Goal: Information Seeking & Learning: Check status

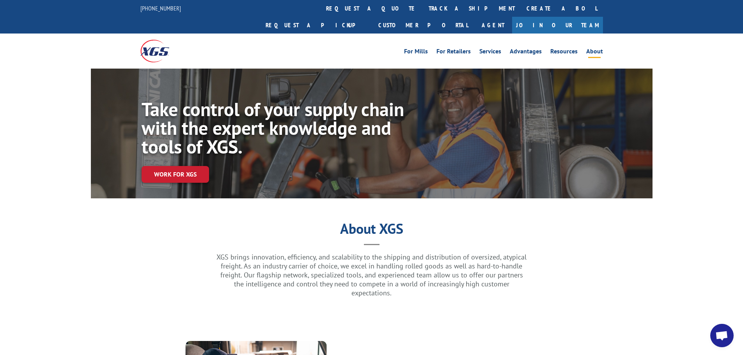
click at [149, 40] on img at bounding box center [154, 51] width 29 height 22
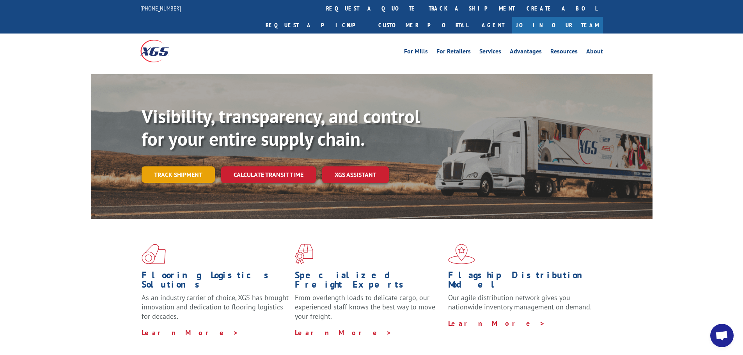
click at [176, 167] on link "Track shipment" at bounding box center [178, 175] width 73 height 16
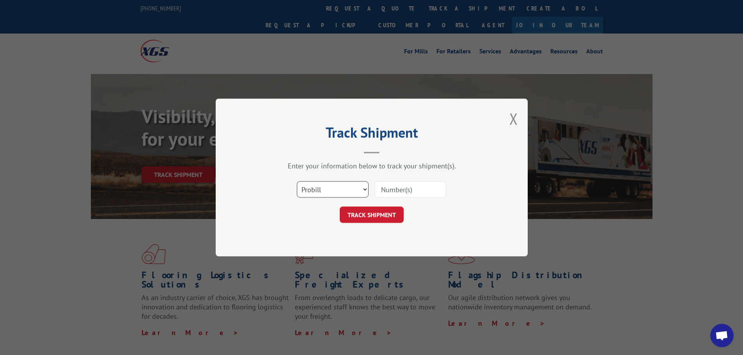
click at [368, 190] on select "Select category... Probill BOL PO" at bounding box center [333, 189] width 72 height 16
click at [297, 181] on select "Select category... Probill BOL PO" at bounding box center [333, 189] width 72 height 16
click at [403, 193] on input at bounding box center [410, 189] width 72 height 16
type input "17386447"
click at [374, 219] on button "TRACK SHIPMENT" at bounding box center [372, 215] width 64 height 16
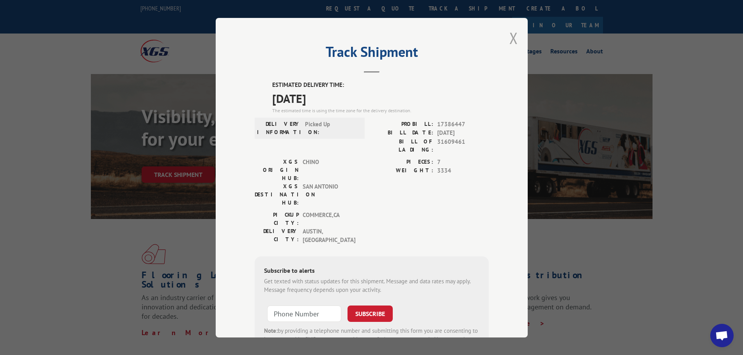
click at [511, 39] on button "Close modal" at bounding box center [513, 38] width 9 height 21
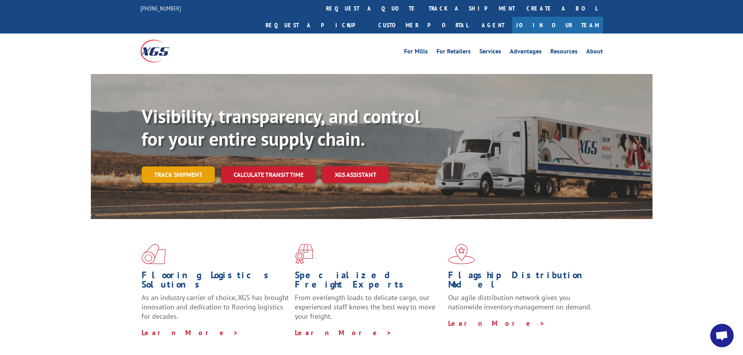
click at [200, 167] on link "Track shipment" at bounding box center [178, 175] width 73 height 16
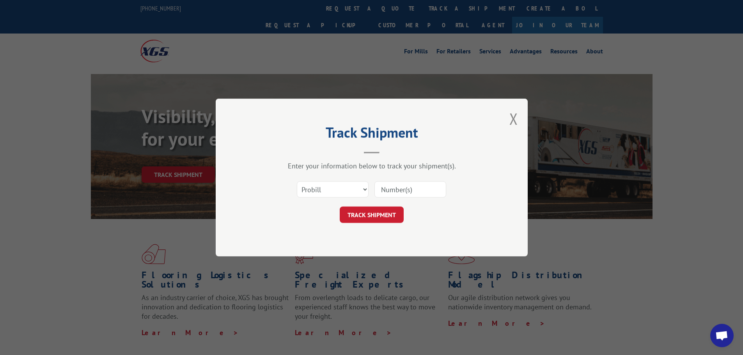
click at [421, 194] on input at bounding box center [410, 189] width 72 height 16
type input "17386447"
click at [380, 211] on button "TRACK SHIPMENT" at bounding box center [372, 215] width 64 height 16
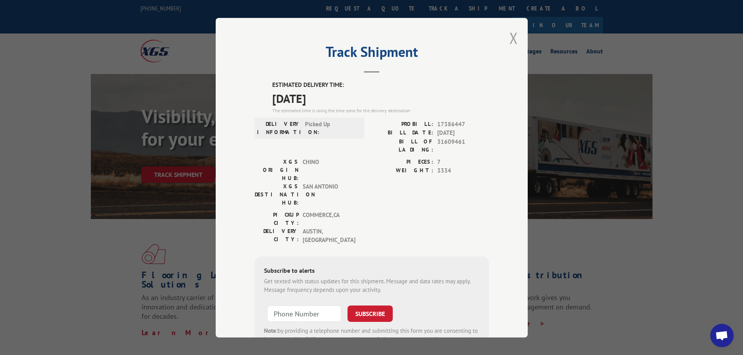
click at [512, 37] on button "Close modal" at bounding box center [513, 38] width 9 height 21
